Goal: Task Accomplishment & Management: Use online tool/utility

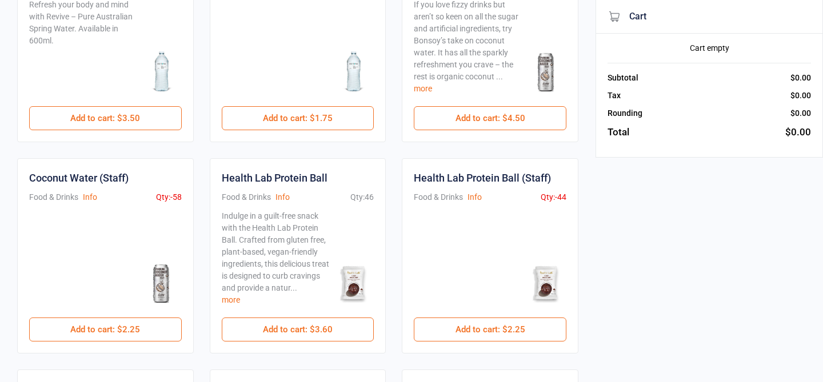
scroll to position [149, 0]
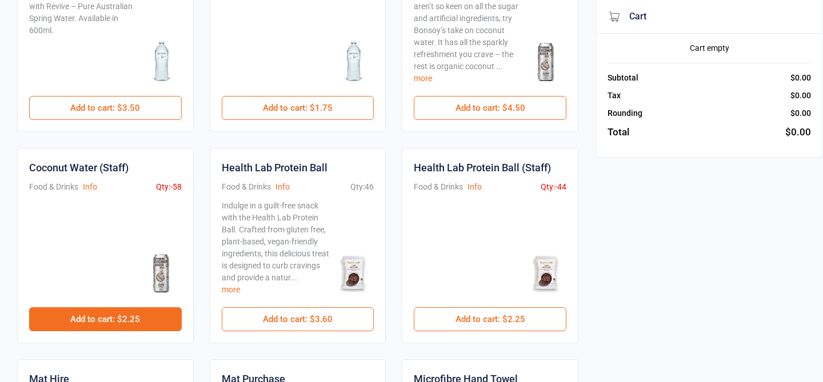
click at [138, 326] on button "Add to cart : $2.25" at bounding box center [105, 319] width 153 height 24
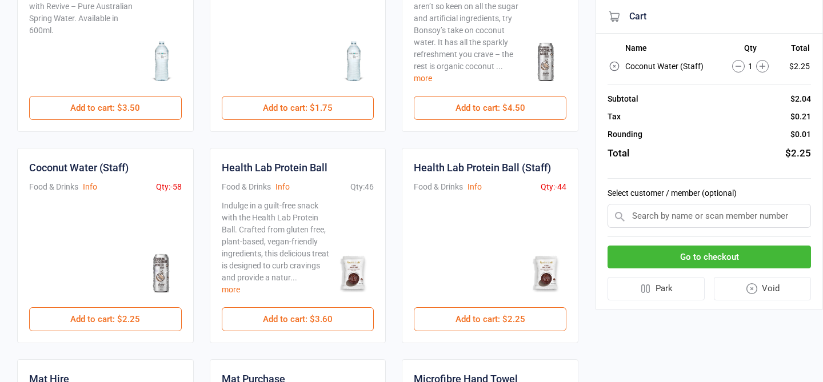
click at [760, 259] on button "Go to checkout" at bounding box center [709, 257] width 203 height 23
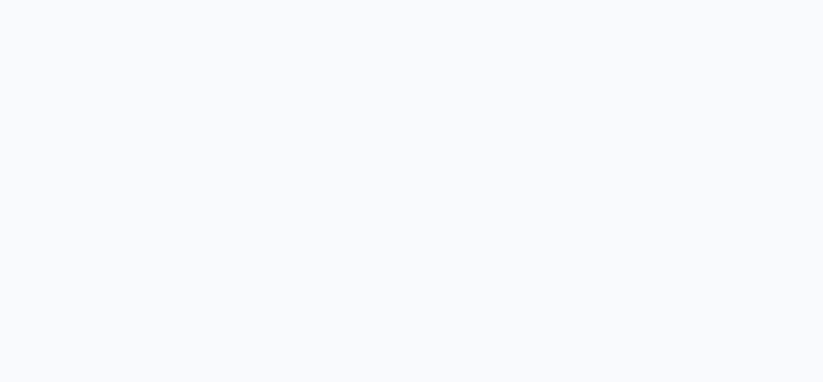
scroll to position [30, 0]
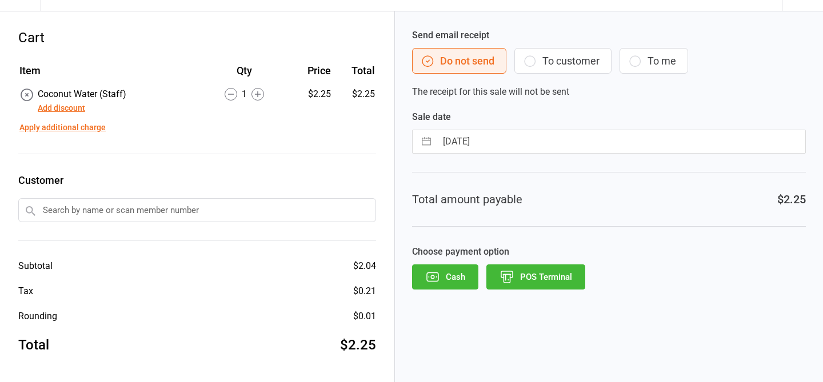
click at [547, 281] on button "POS Terminal" at bounding box center [535, 277] width 99 height 25
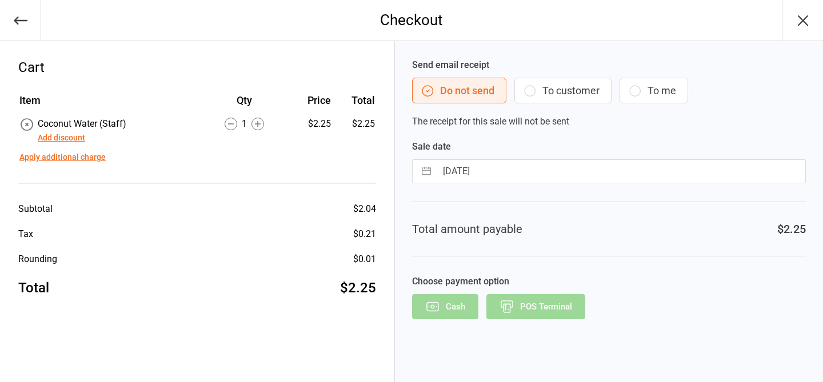
scroll to position [0, 0]
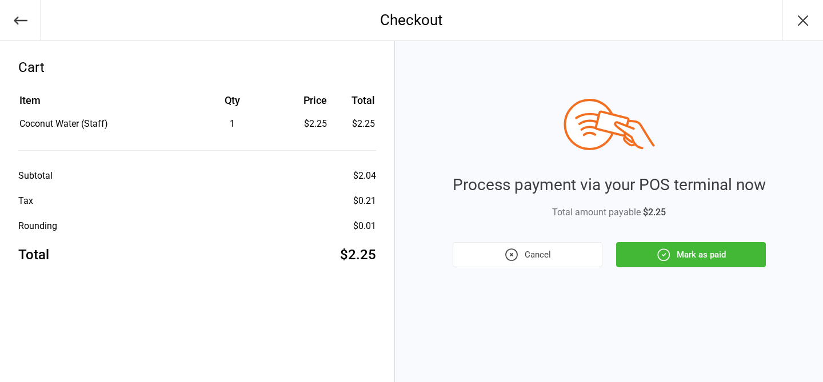
click at [720, 253] on button "Mark as paid" at bounding box center [691, 254] width 150 height 25
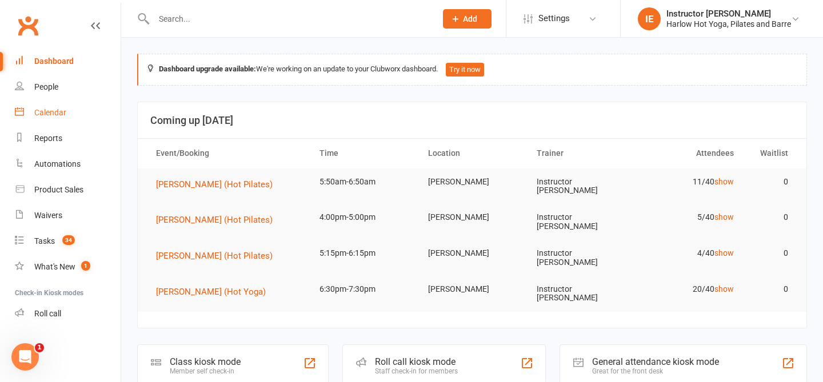
click at [56, 115] on div "Calendar" at bounding box center [50, 112] width 32 height 9
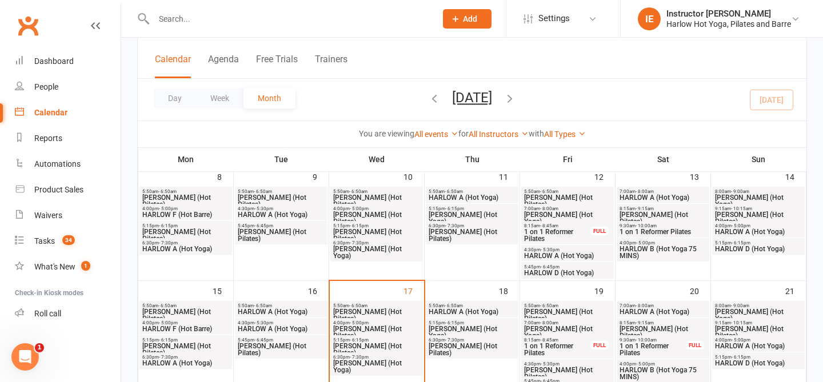
scroll to position [171, 0]
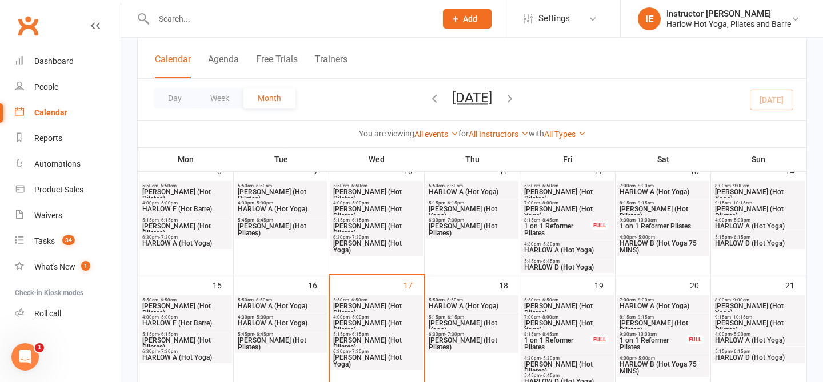
click at [385, 305] on span "[PERSON_NAME] (Hot Pilates)" at bounding box center [377, 310] width 88 height 14
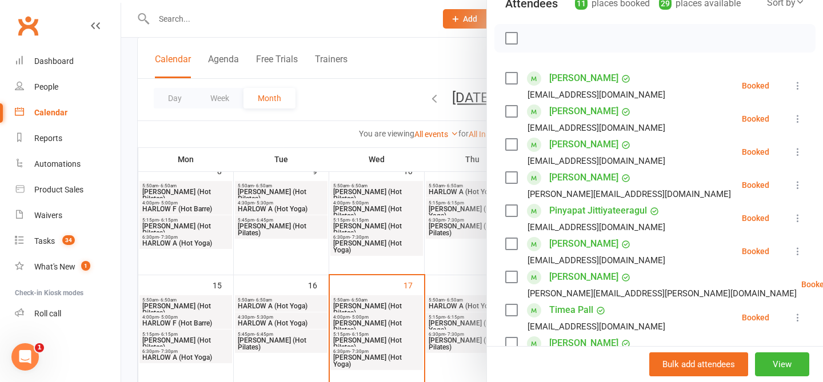
scroll to position [0, 0]
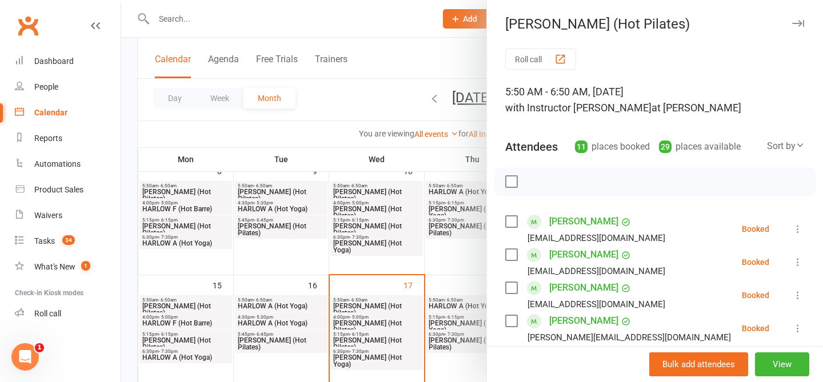
click at [548, 64] on button "Roll call" at bounding box center [540, 59] width 71 height 21
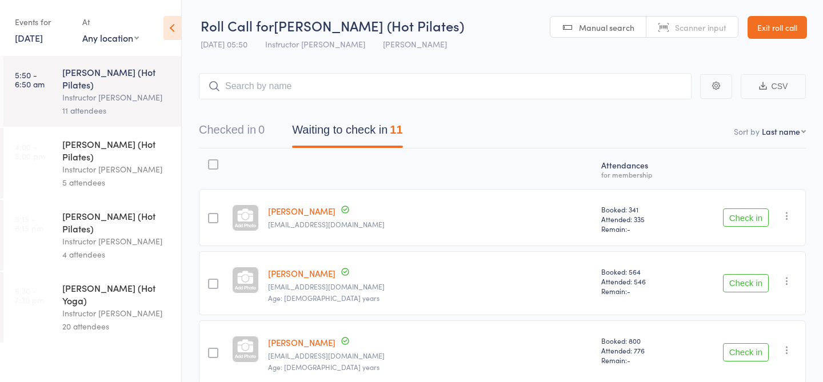
click at [702, 27] on span "Scanner input" at bounding box center [700, 27] width 51 height 11
click at [740, 219] on button "Check in" at bounding box center [746, 218] width 46 height 18
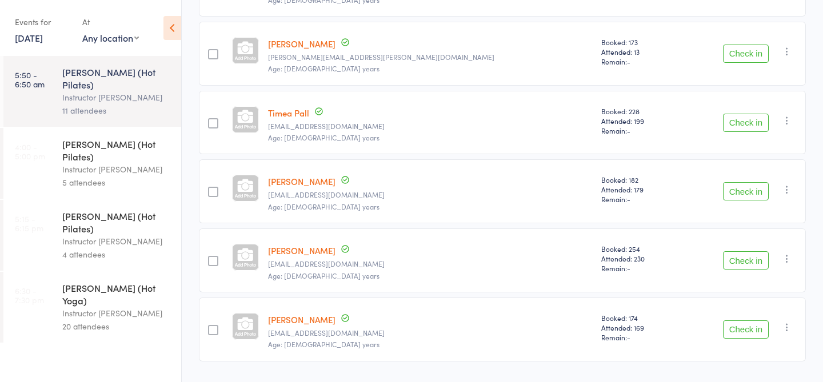
scroll to position [543, 0]
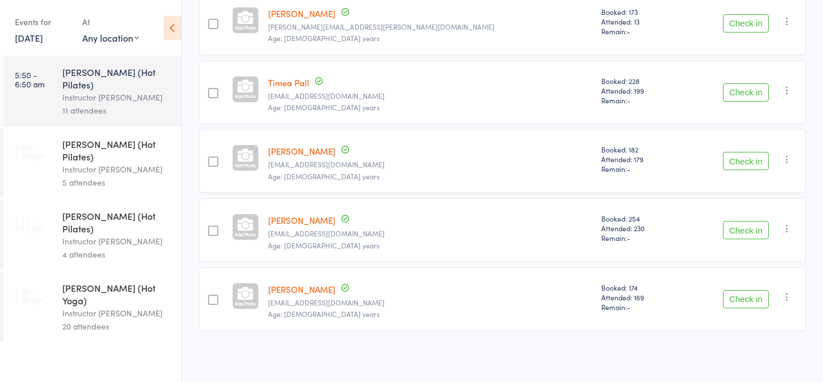
click at [745, 165] on button "Check in" at bounding box center [746, 161] width 46 height 18
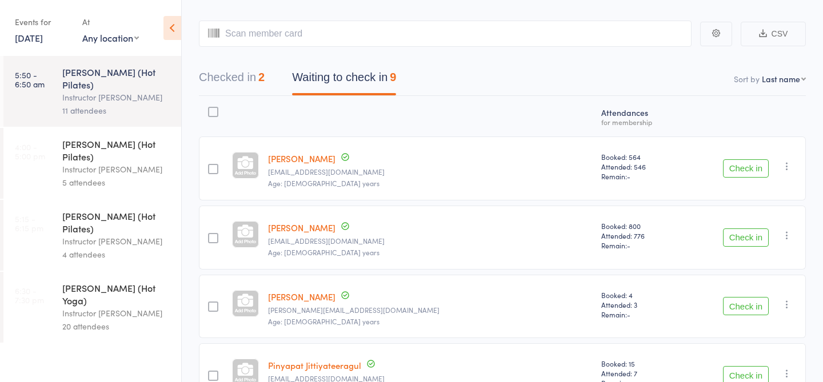
scroll to position [209, 0]
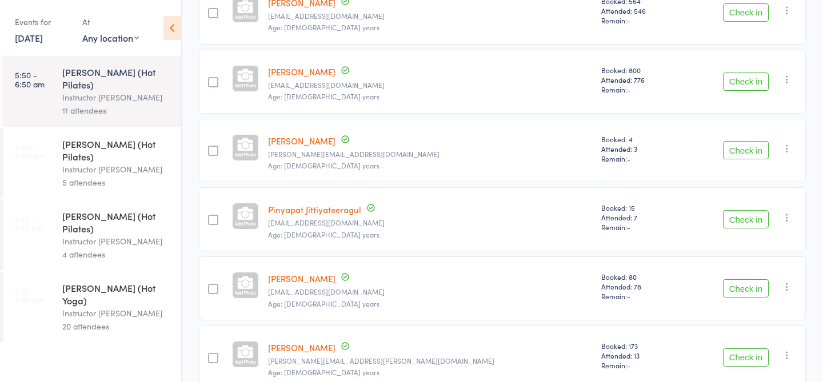
click at [740, 222] on button "Check in" at bounding box center [746, 219] width 46 height 18
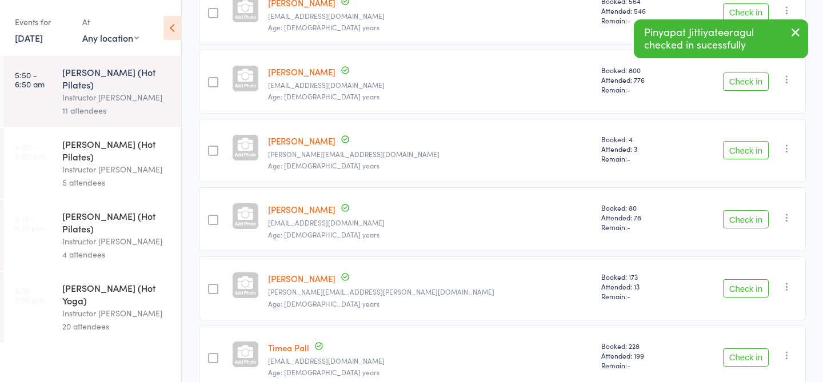
scroll to position [0, 0]
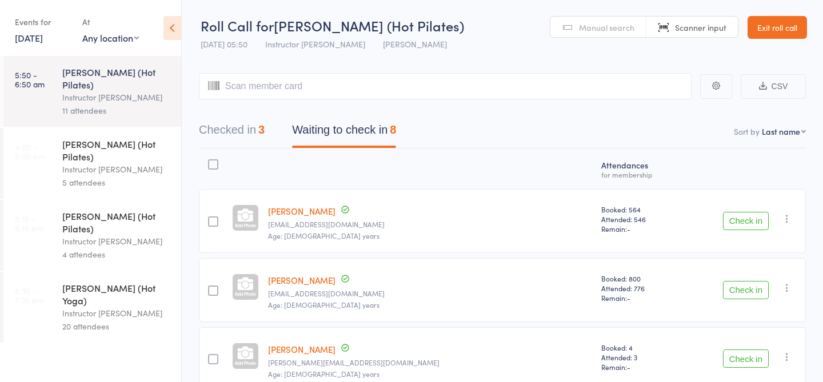
click at [577, 33] on link "Manual search" at bounding box center [598, 28] width 96 height 22
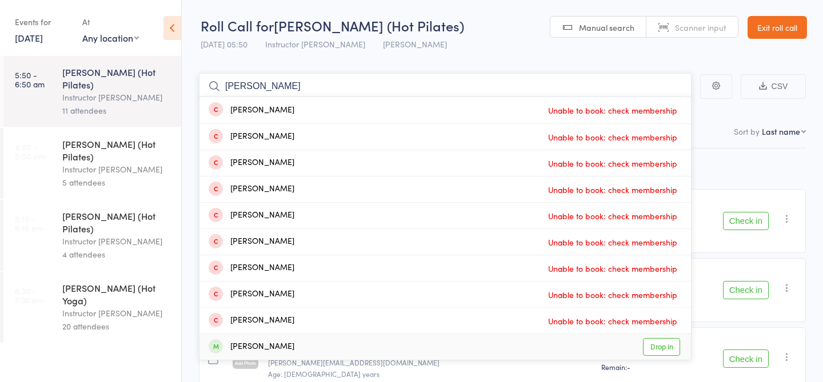
type input "caitlin"
click at [665, 352] on link "Drop in" at bounding box center [661, 347] width 37 height 18
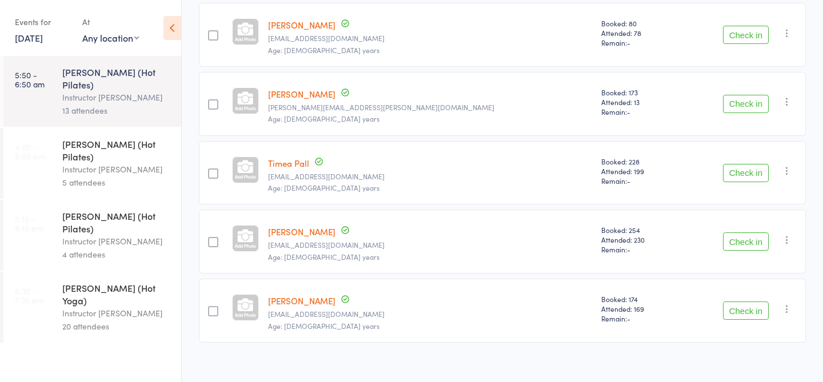
scroll to position [474, 0]
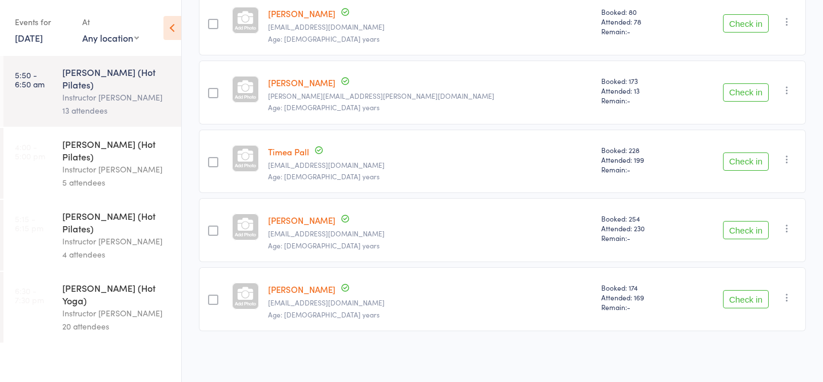
click at [741, 229] on button "Check in" at bounding box center [746, 230] width 46 height 18
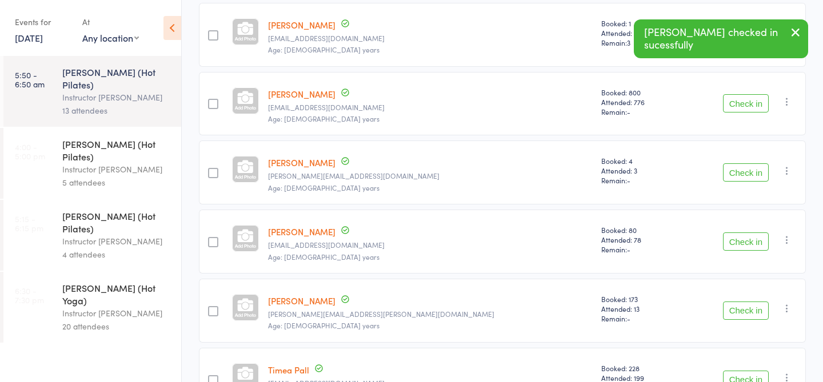
scroll to position [0, 0]
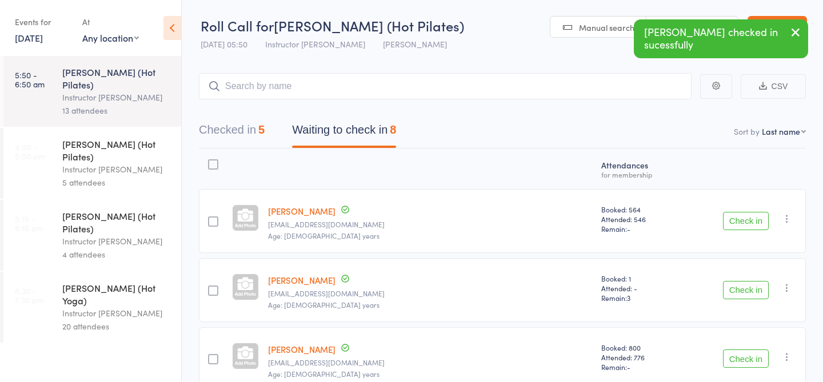
click at [605, 31] on span "Manual search" at bounding box center [606, 27] width 55 height 11
click at [398, 88] on input "search" at bounding box center [445, 86] width 493 height 26
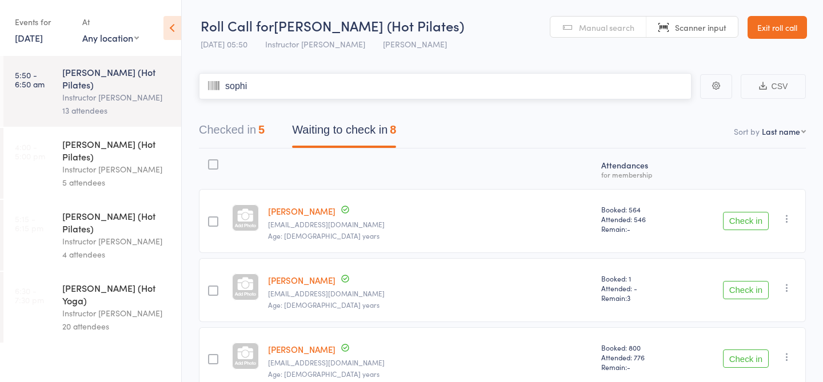
type input "sophia"
click at [587, 26] on span "Manual search" at bounding box center [606, 27] width 55 height 11
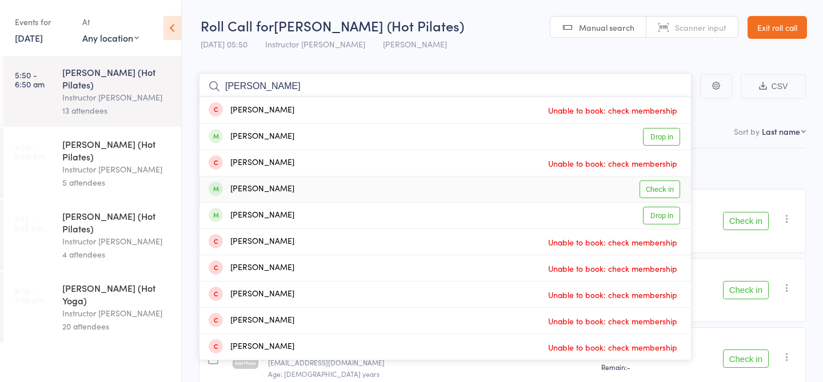
type input "sophia"
click at [656, 191] on link "Check in" at bounding box center [660, 190] width 41 height 18
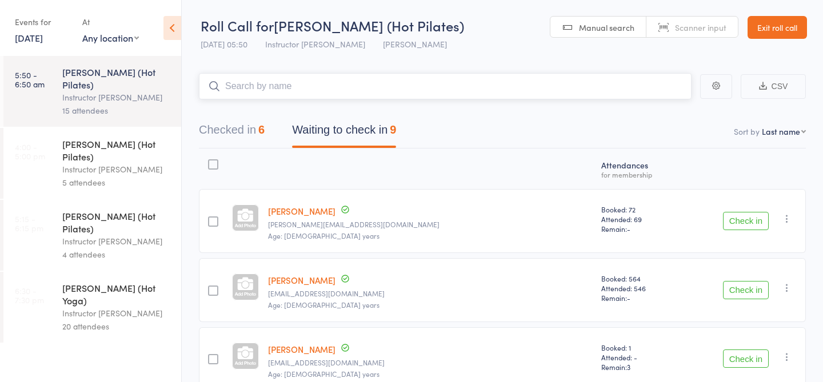
click at [233, 128] on button "Checked in 6" at bounding box center [232, 133] width 66 height 30
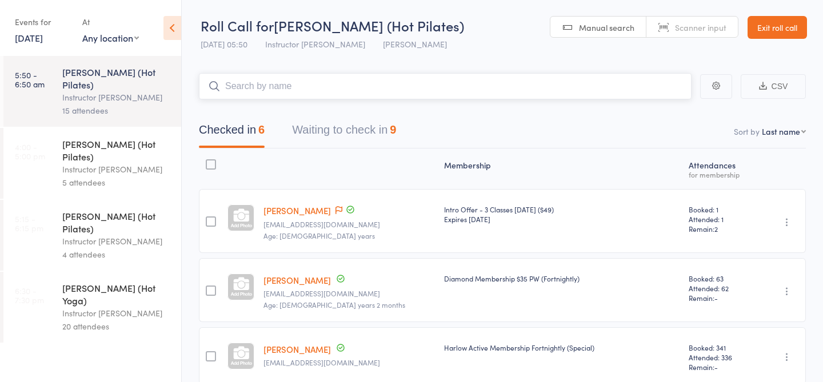
click at [369, 130] on button "Waiting to check in 9" at bounding box center [344, 133] width 104 height 30
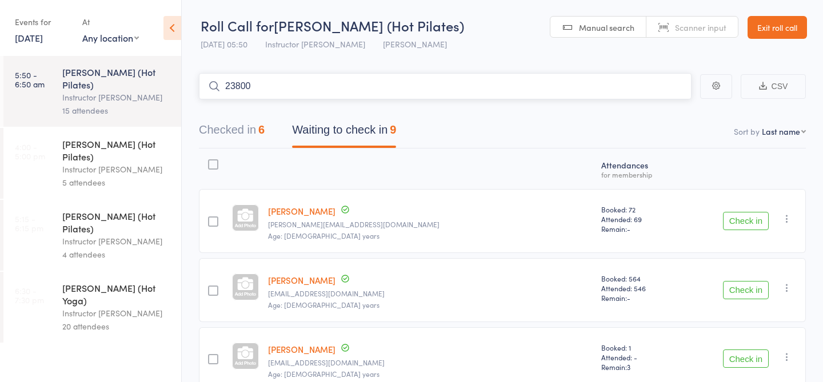
type input "23800"
click at [656, 110] on link "Check in" at bounding box center [660, 111] width 41 height 18
click at [678, 30] on span "Scanner input" at bounding box center [700, 27] width 51 height 11
type input "23008"
type input "23044"
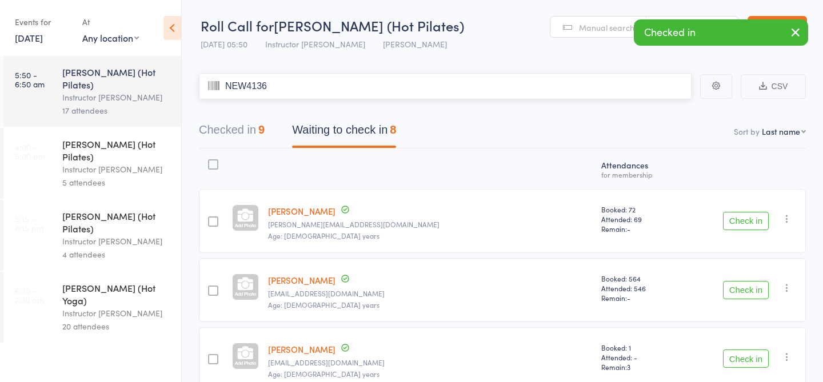
type input "NEW4136"
click at [235, 125] on button "Checked in 10" at bounding box center [235, 133] width 72 height 30
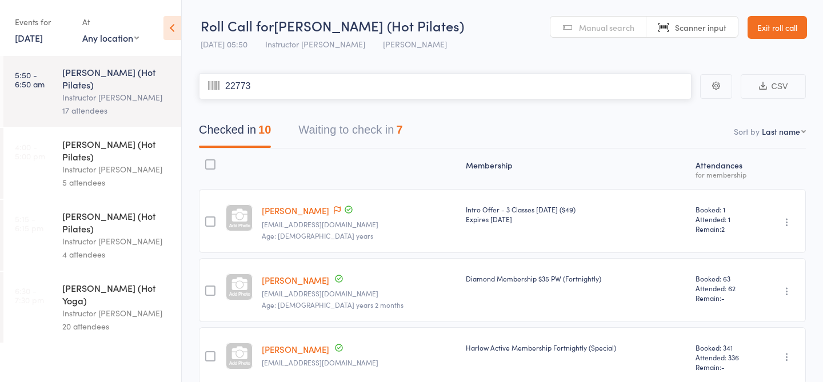
type input "22773"
type input "23023"
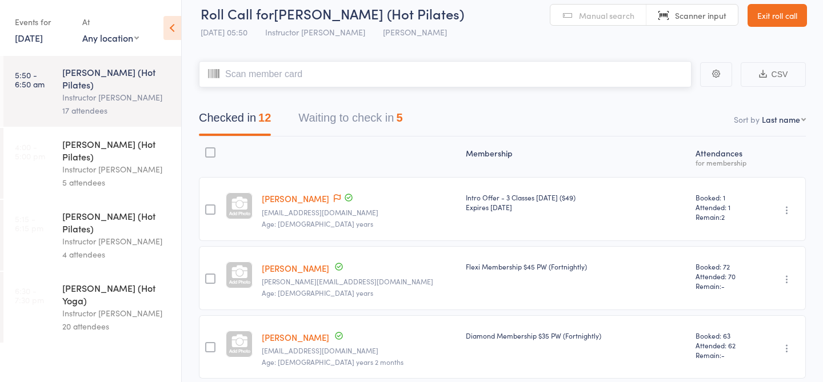
click at [344, 123] on button "Waiting to check in 5" at bounding box center [350, 121] width 104 height 30
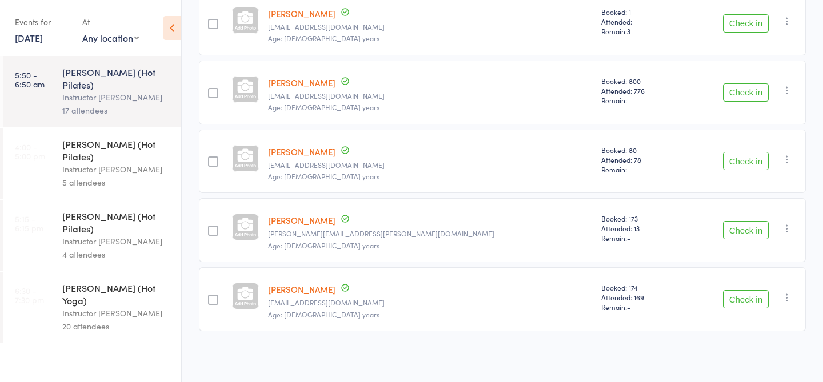
scroll to position [0, 0]
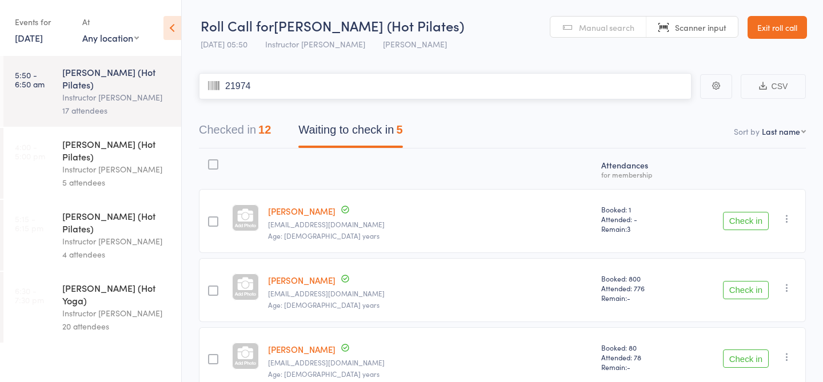
type input "21974"
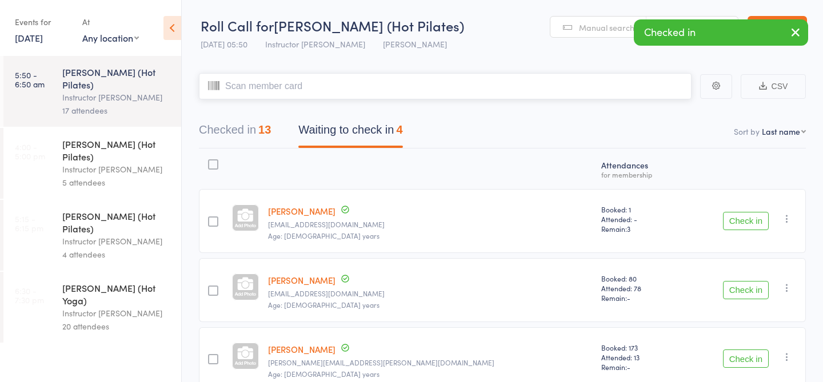
click at [241, 134] on button "Checked in 13" at bounding box center [235, 133] width 72 height 30
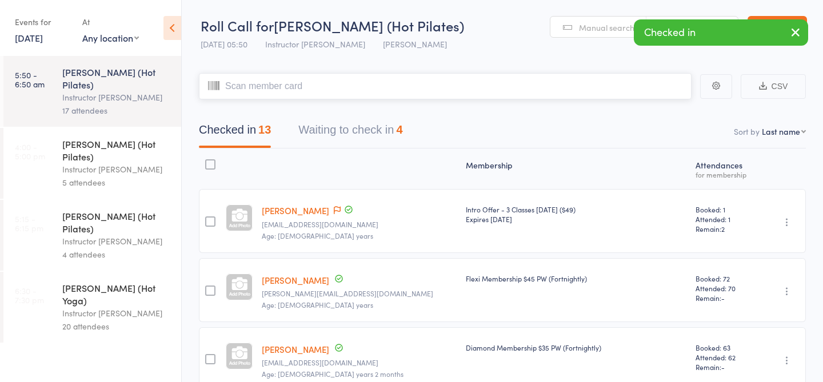
click at [378, 140] on button "Waiting to check in 4" at bounding box center [350, 133] width 104 height 30
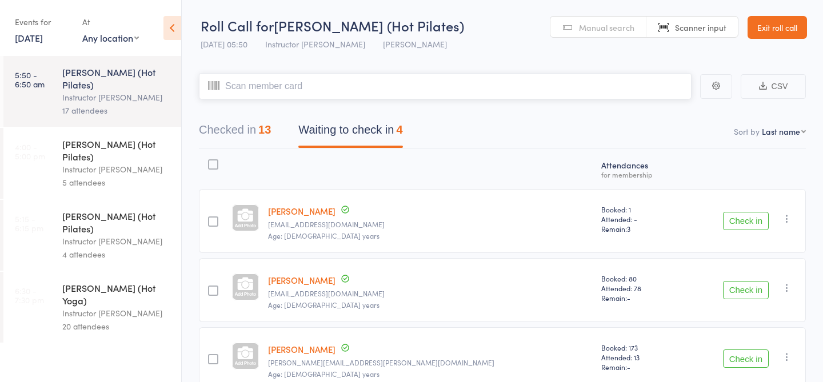
scroll to position [129, 0]
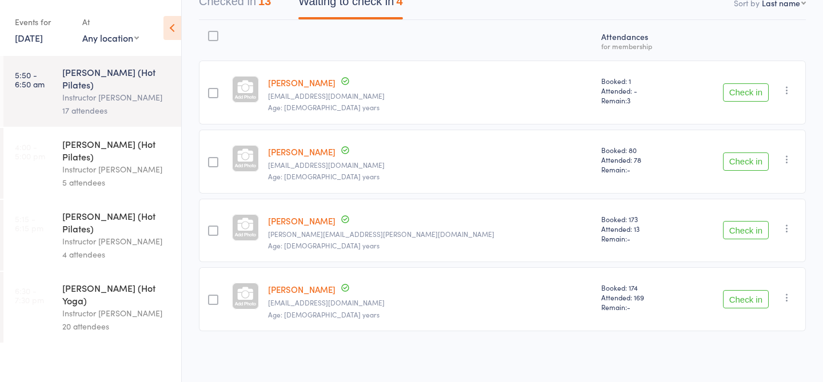
click at [745, 304] on button "Check in" at bounding box center [746, 299] width 46 height 18
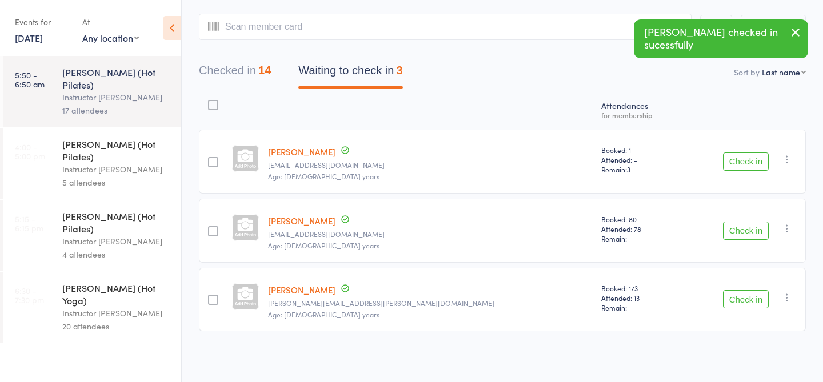
click at [246, 79] on button "Checked in 14" at bounding box center [235, 73] width 72 height 30
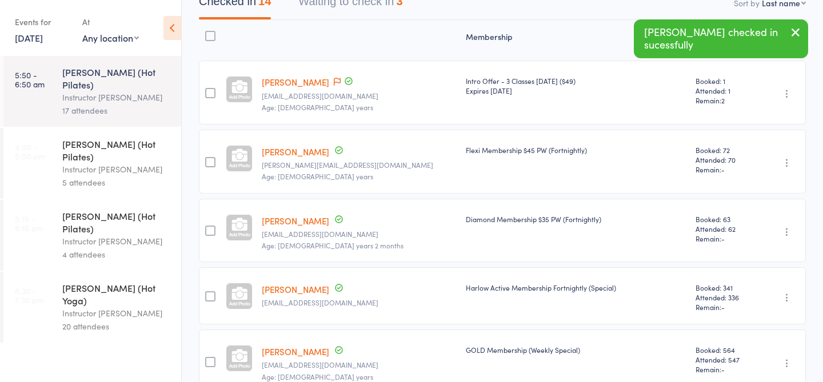
scroll to position [0, 0]
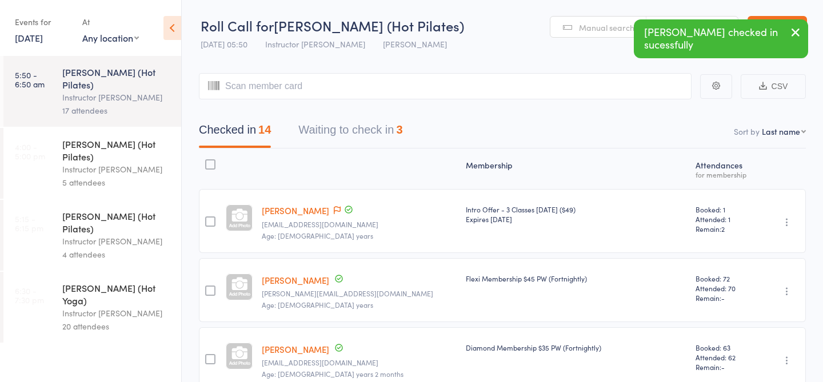
click at [365, 135] on button "Waiting to check in 3" at bounding box center [350, 133] width 104 height 30
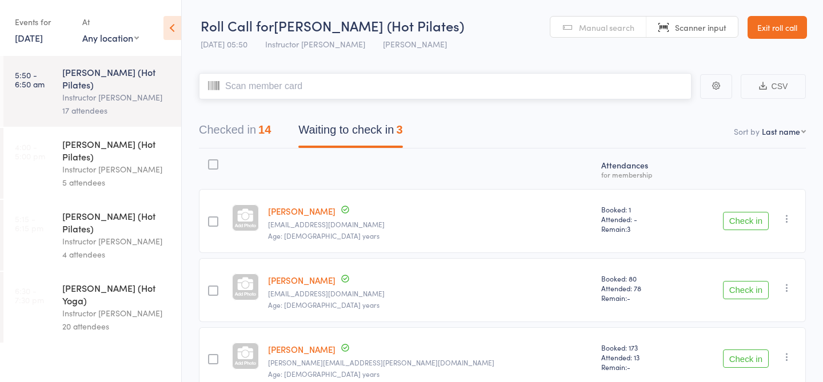
click at [341, 87] on input "search" at bounding box center [445, 86] width 493 height 26
type input "23459"
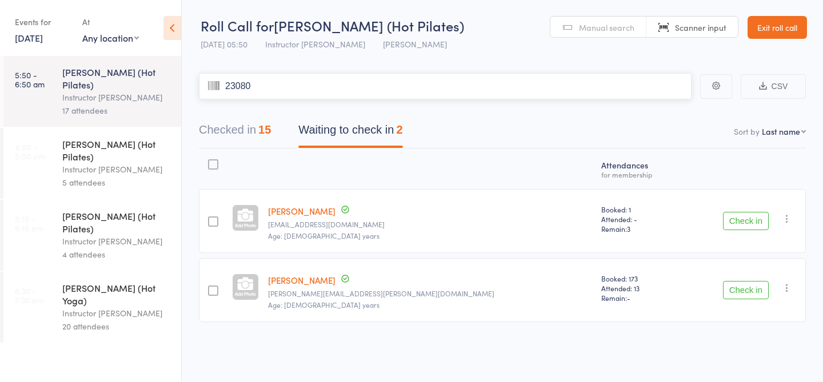
type input "23080"
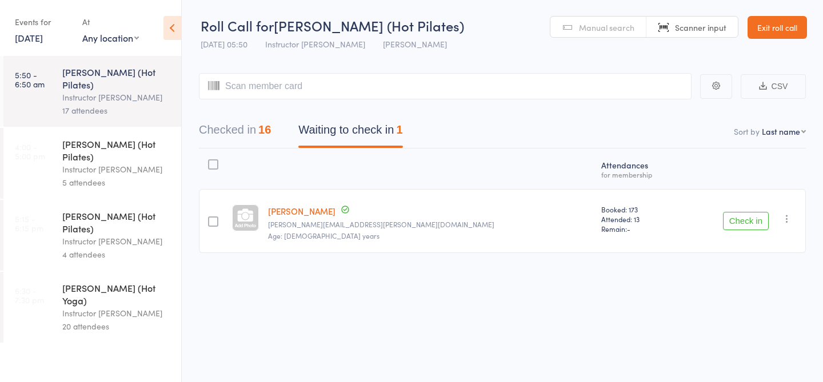
click at [584, 24] on span "Manual search" at bounding box center [606, 27] width 55 height 11
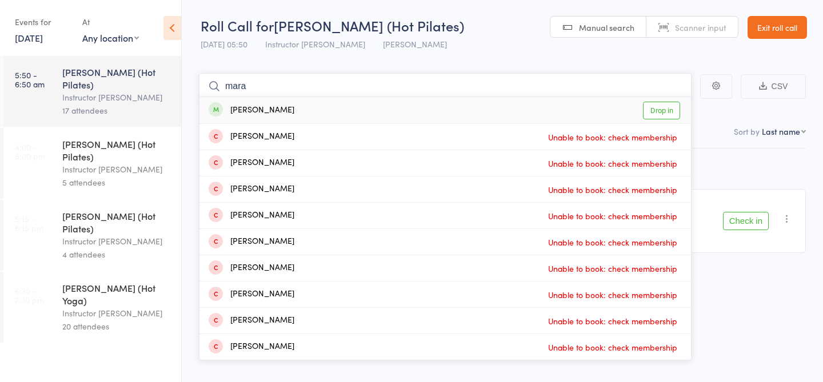
type input "mara"
click at [662, 115] on link "Drop in" at bounding box center [661, 111] width 37 height 18
